Goal: Task Accomplishment & Management: Use online tool/utility

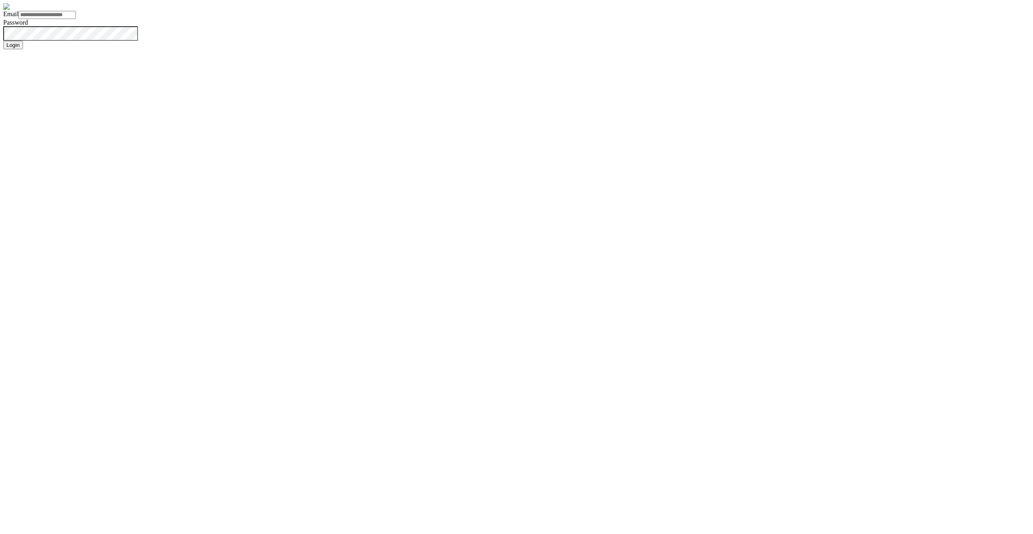
click at [76, 19] on input "Email" at bounding box center [47, 15] width 57 height 8
type input "**********"
click at [23, 49] on button "Login" at bounding box center [13, 45] width 20 height 8
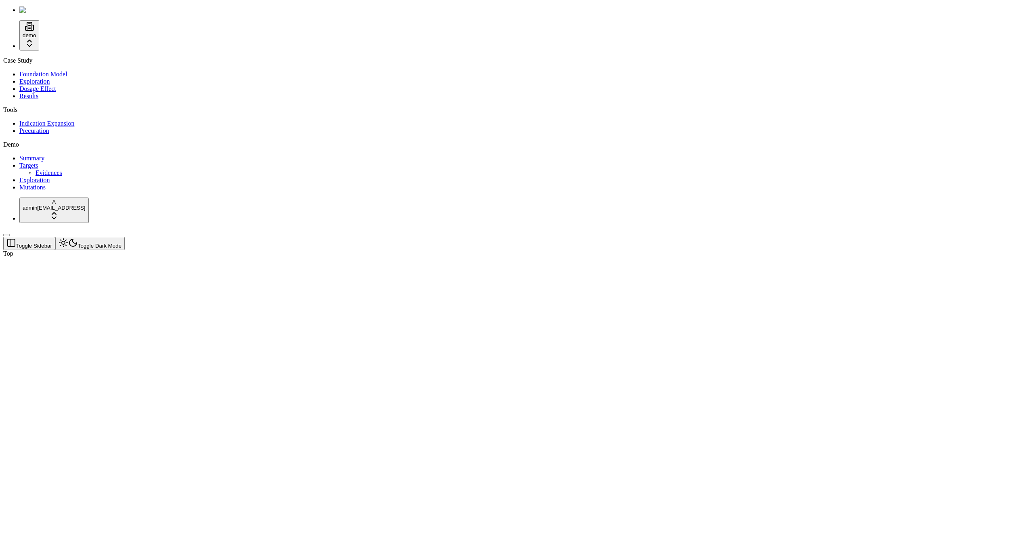
click at [59, 127] on span "Indication Expansion" at bounding box center [46, 123] width 55 height 7
click at [664, 250] on div at bounding box center [477, 250] width 949 height 0
click at [665, 289] on div "Indication Expansion" at bounding box center [477, 535] width 949 height 492
click at [393, 457] on div at bounding box center [245, 537] width 484 height 161
